Goal: Task Accomplishment & Management: Manage account settings

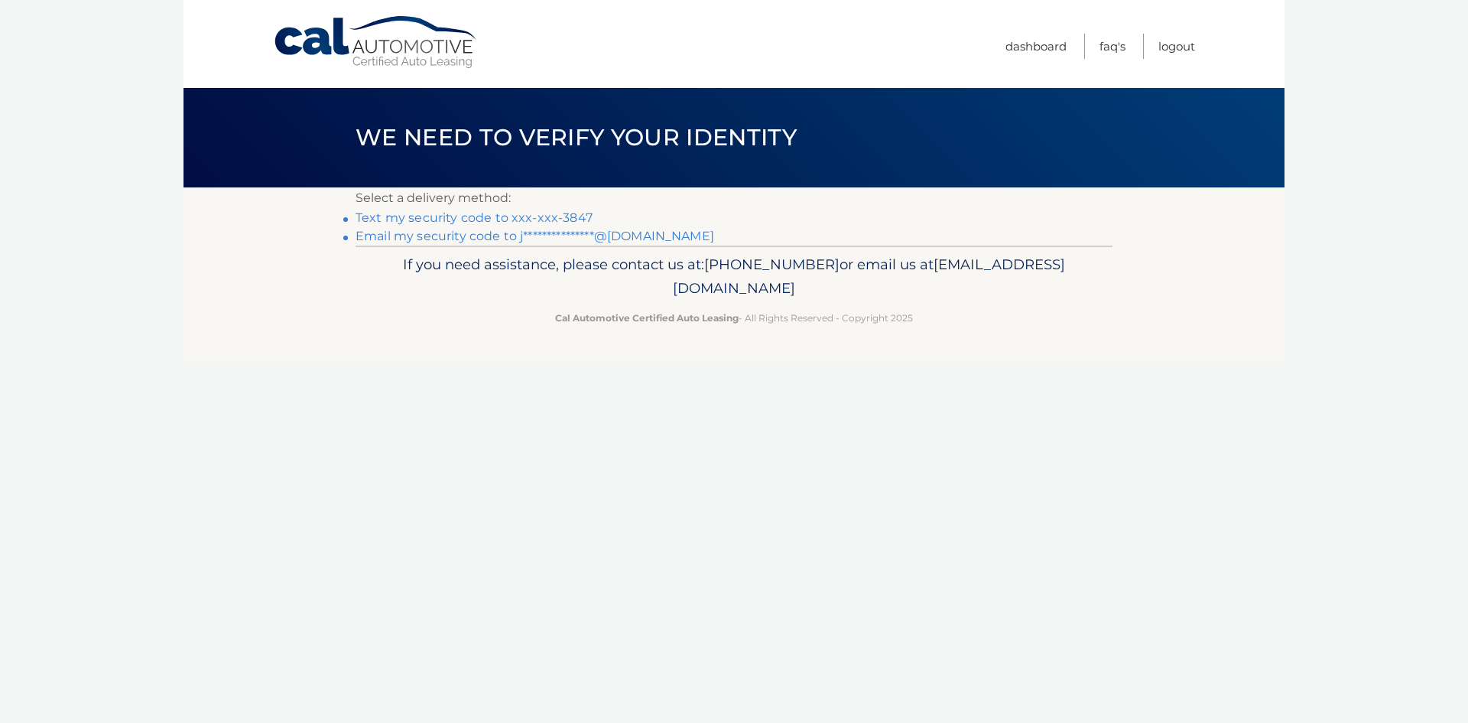
click at [534, 219] on link "Text my security code to xxx-xxx-3847" at bounding box center [474, 217] width 237 height 15
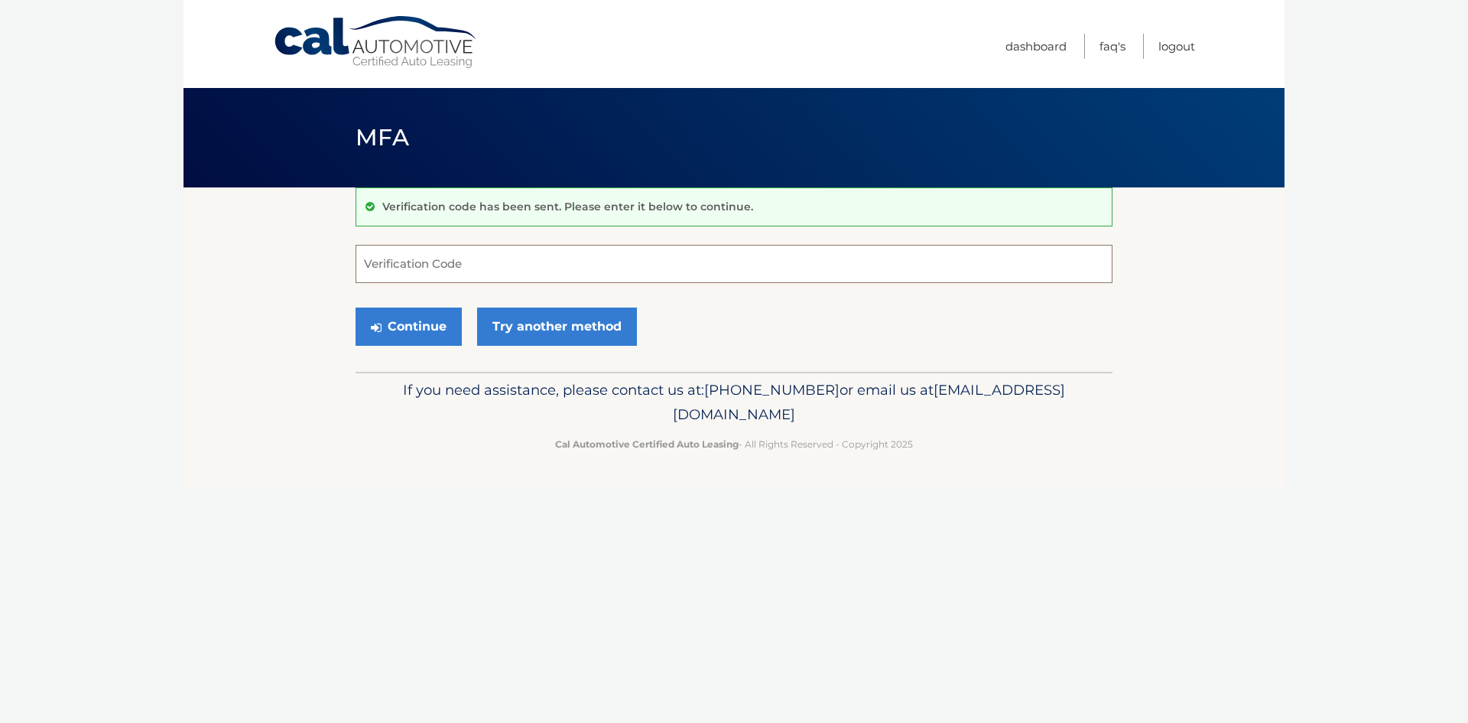
click at [479, 263] on input "Verification Code" at bounding box center [734, 264] width 757 height 38
type input "572580"
click at [438, 317] on button "Continue" at bounding box center [409, 326] width 106 height 38
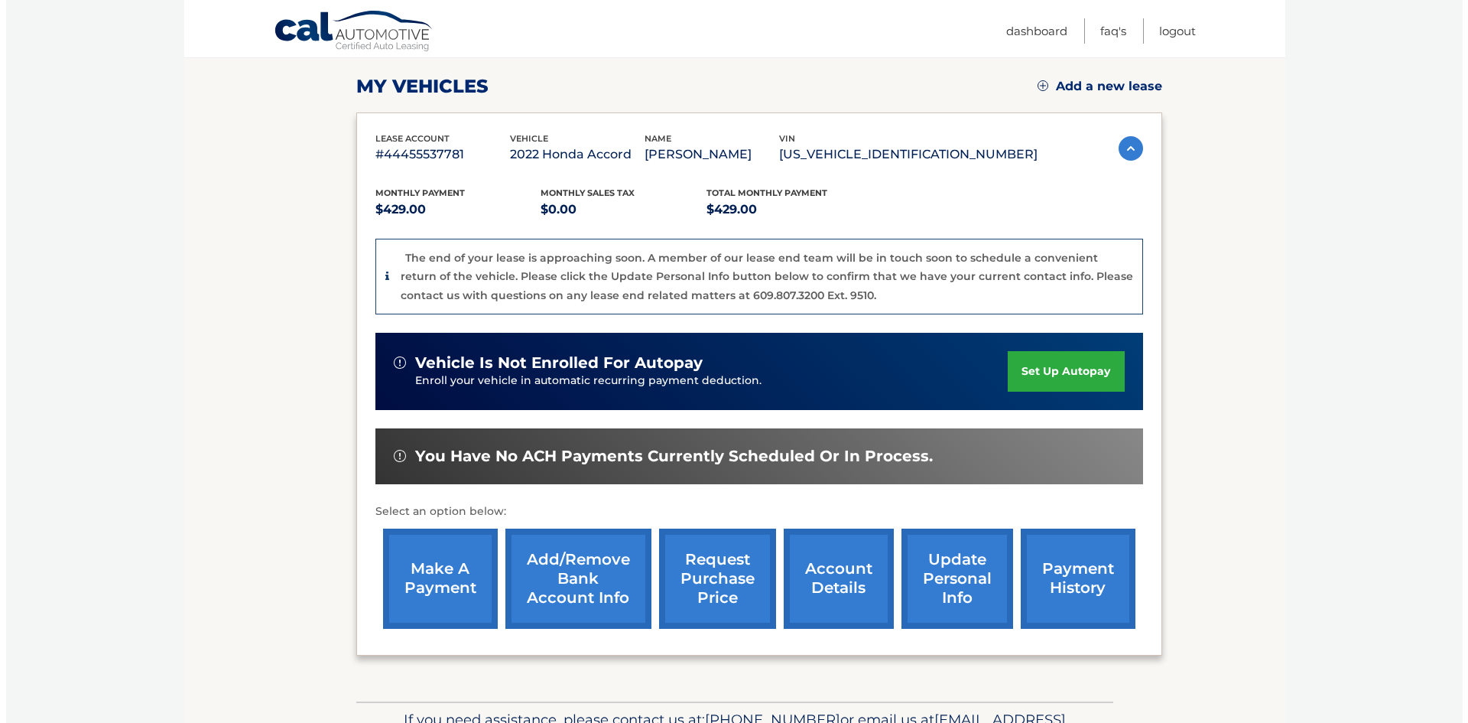
scroll to position [229, 0]
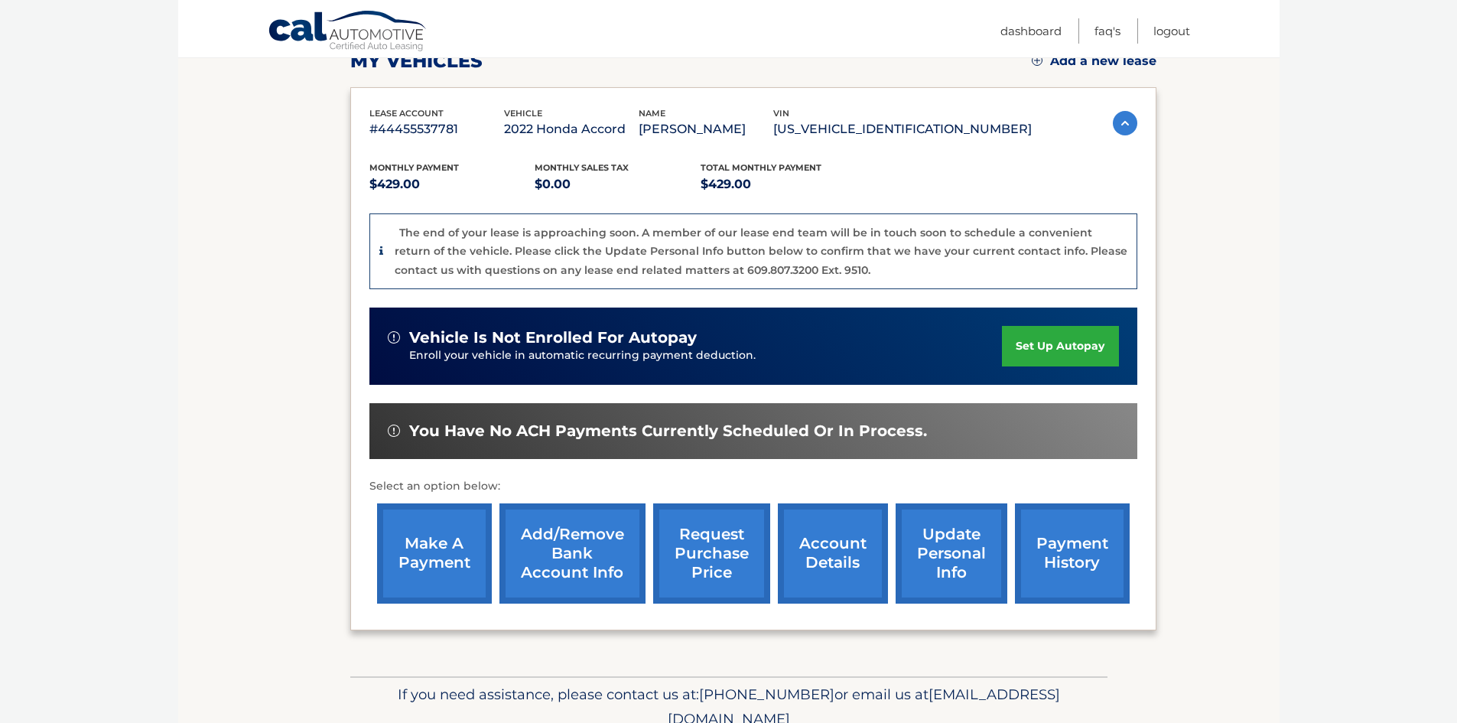
click at [717, 547] on link "request purchase price" at bounding box center [711, 553] width 117 height 100
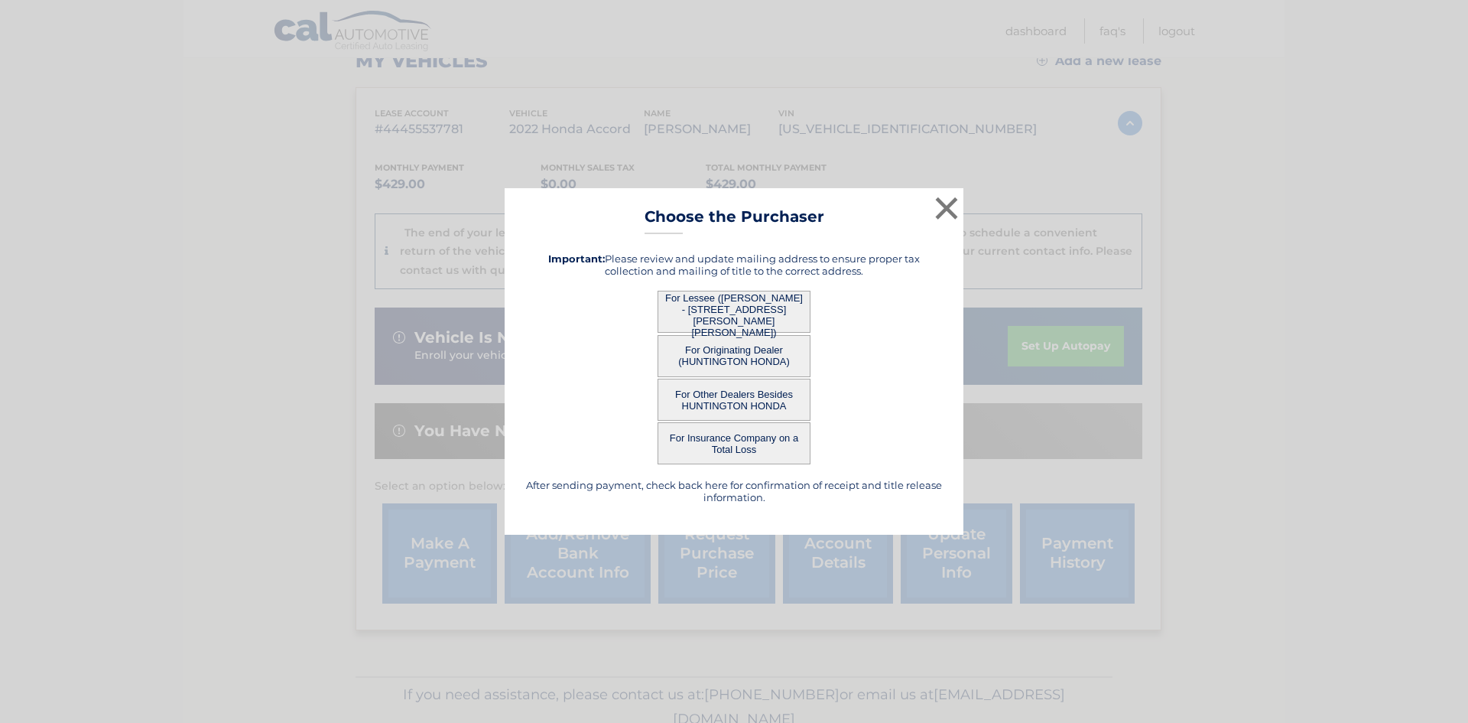
click at [755, 310] on button "For Lessee (JOHN MURRAY - 11 FIORE CT, , ST JAMES, NY 11780)" at bounding box center [734, 312] width 153 height 42
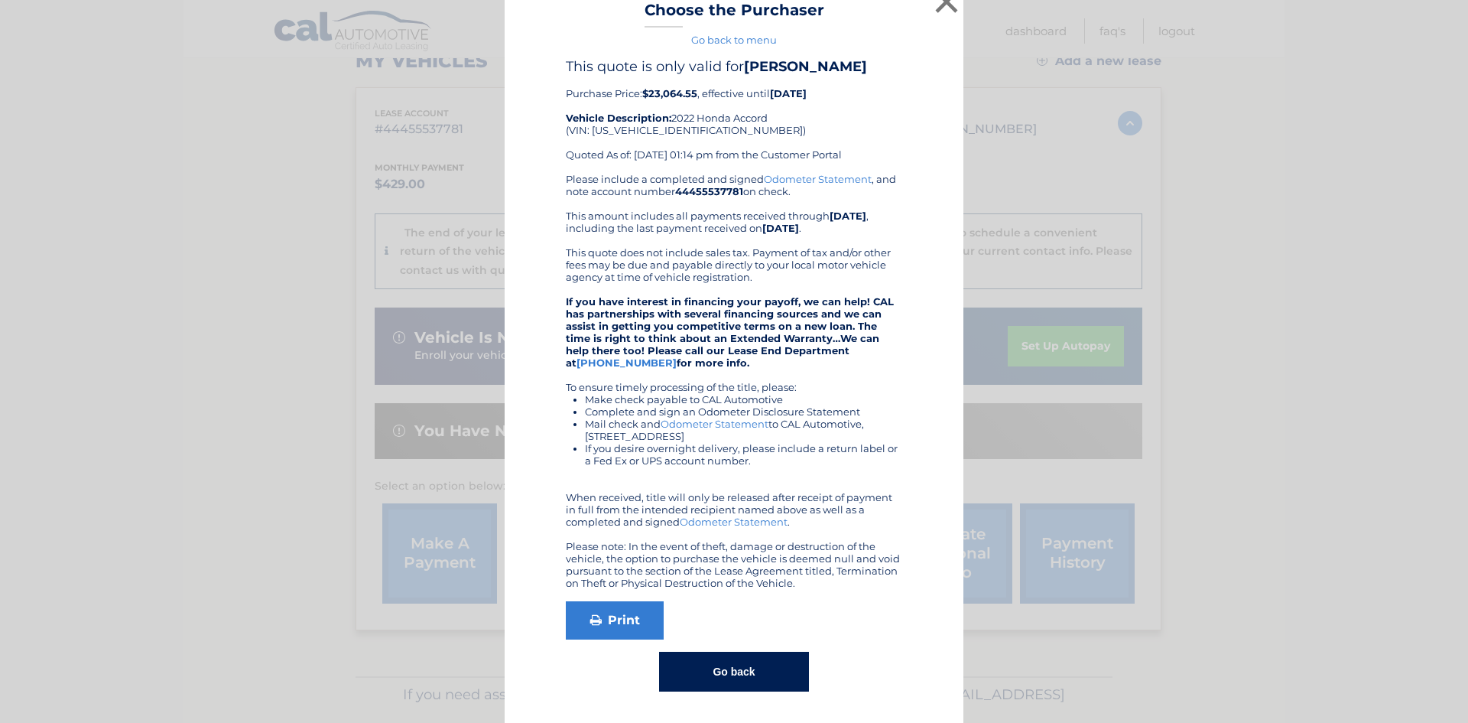
scroll to position [0, 0]
